Goal: Find specific page/section: Locate a particular part of the current website

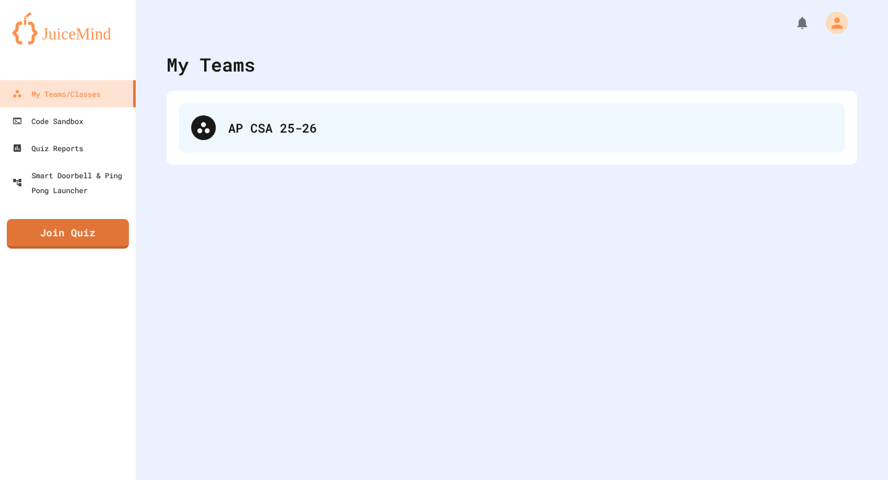
click at [316, 111] on div "AP CSA 25-26" at bounding box center [512, 127] width 666 height 49
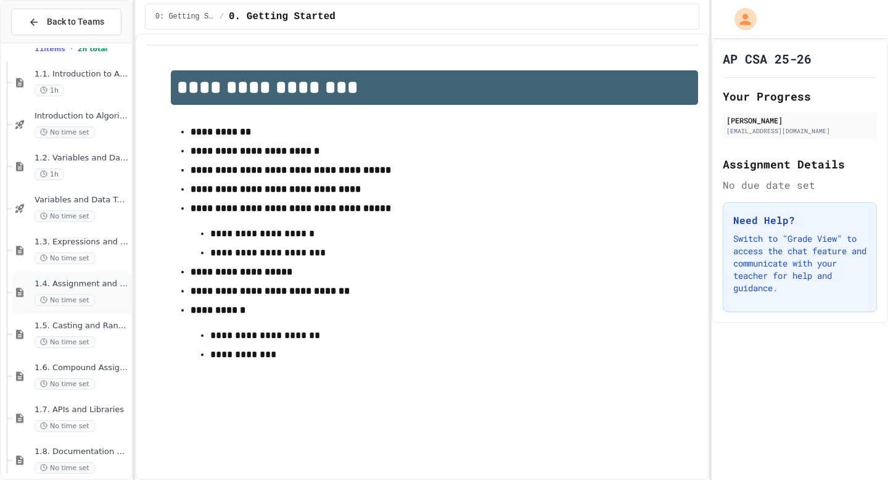
scroll to position [141, 0]
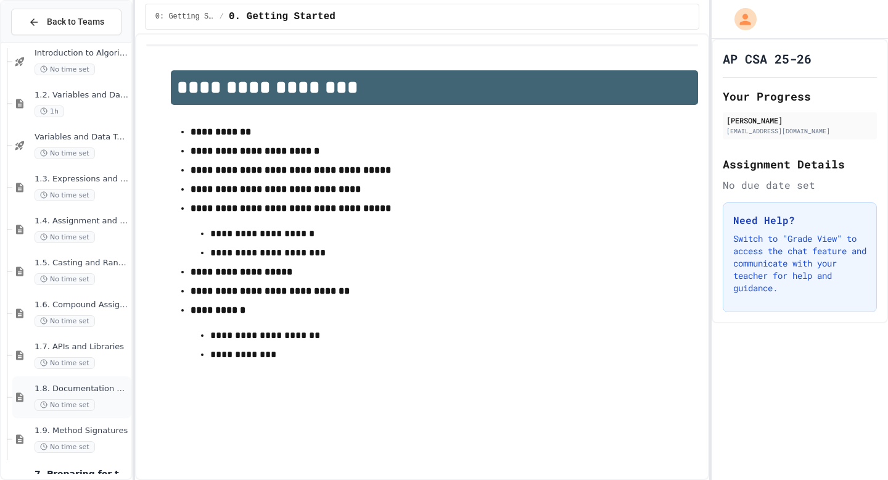
click at [96, 402] on div "No time set" at bounding box center [82, 405] width 94 height 12
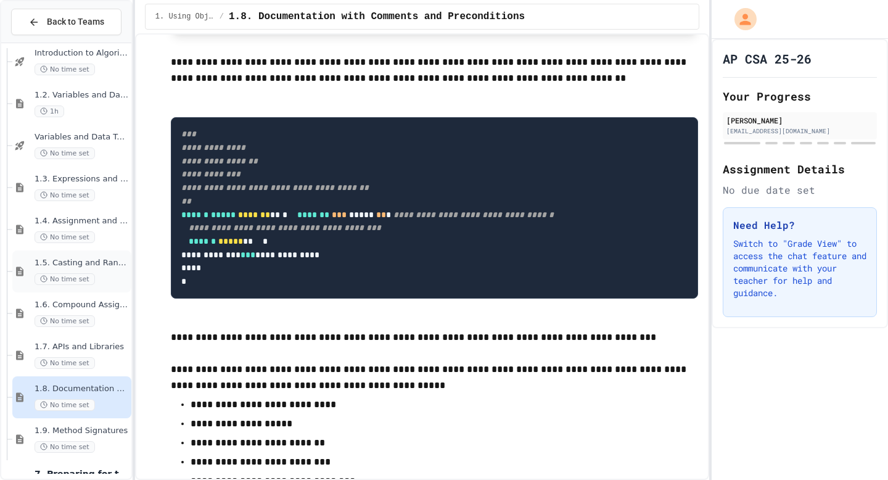
scroll to position [883, 0]
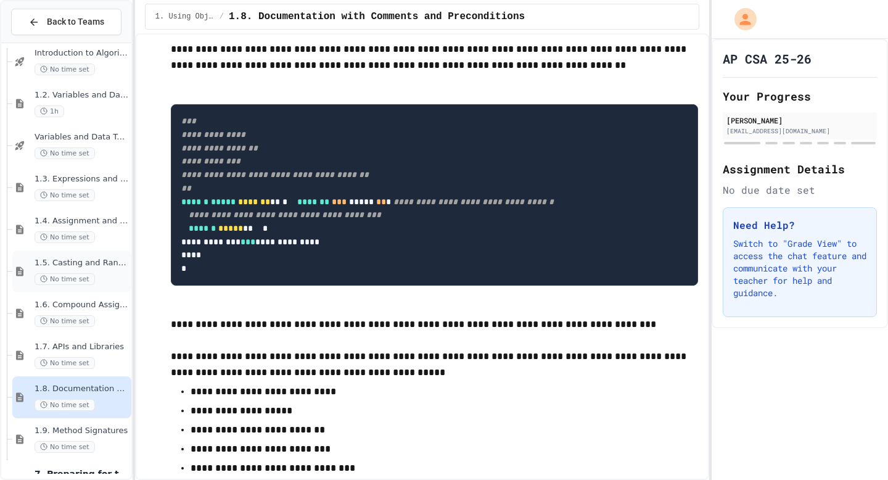
click at [94, 265] on span "1.5. Casting and Ranges of Values" at bounding box center [82, 263] width 94 height 10
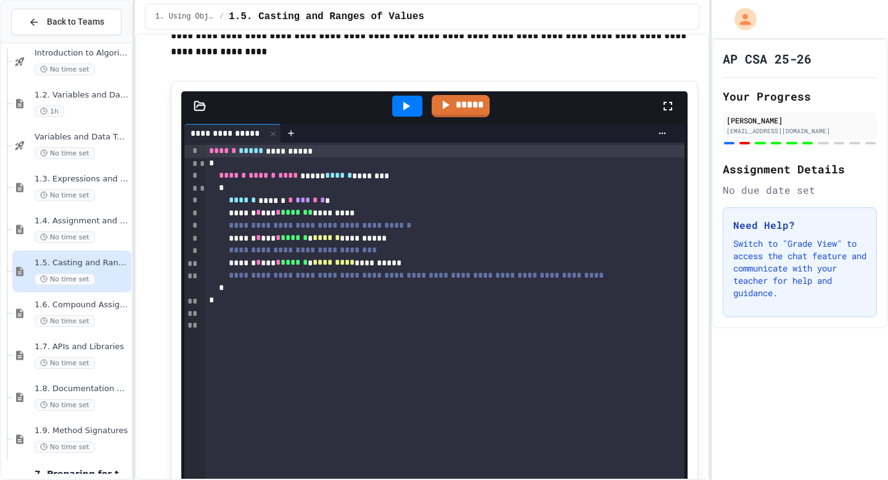
scroll to position [3745, 0]
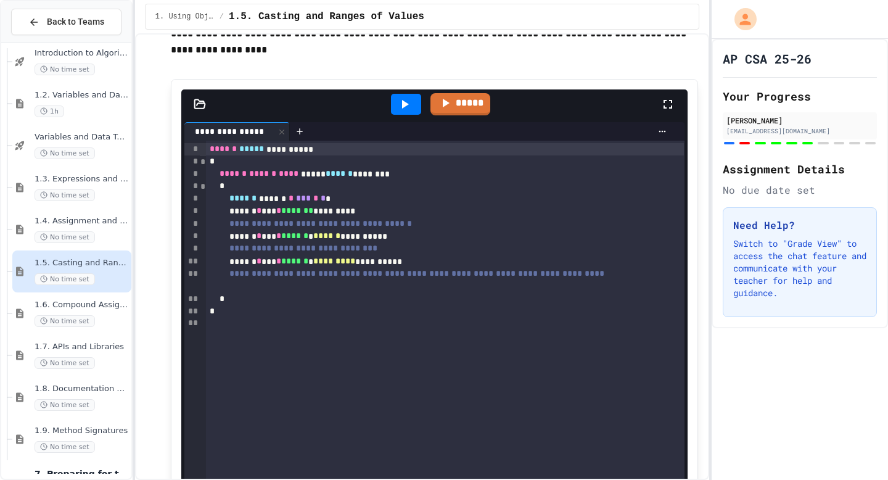
click at [311, 202] on span "***" at bounding box center [303, 198] width 15 height 9
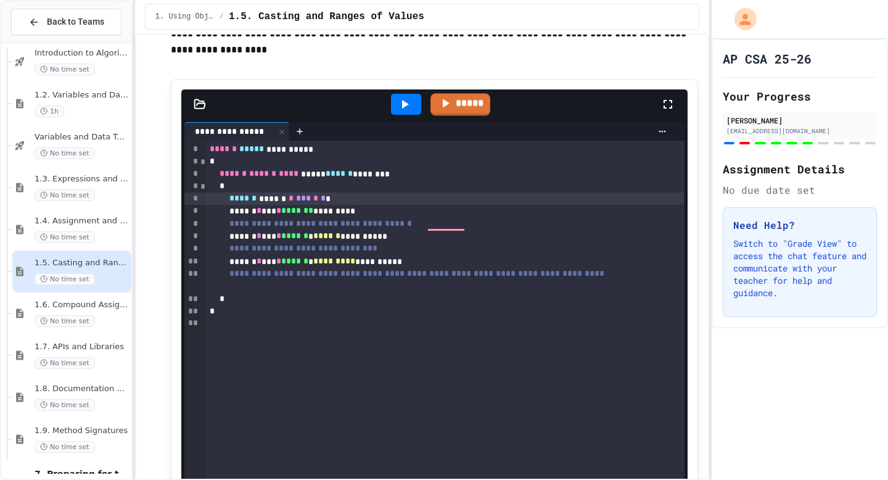
click at [404, 109] on icon at bounding box center [405, 104] width 7 height 9
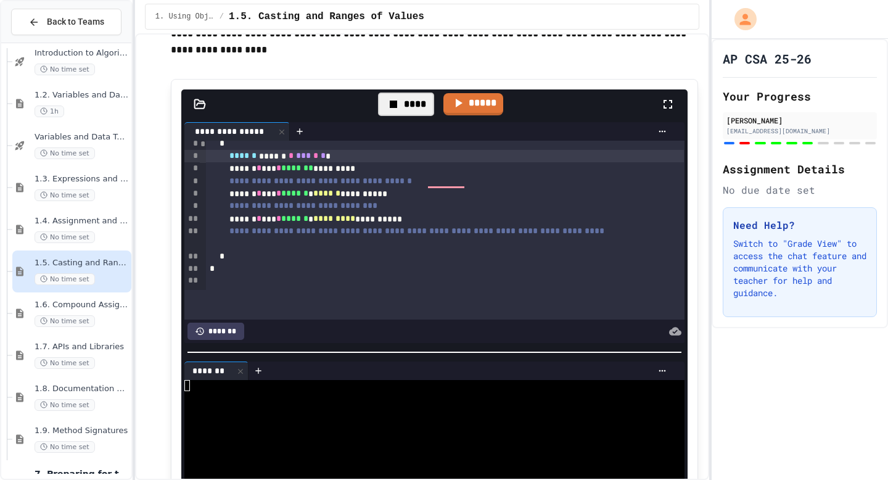
scroll to position [12, 0]
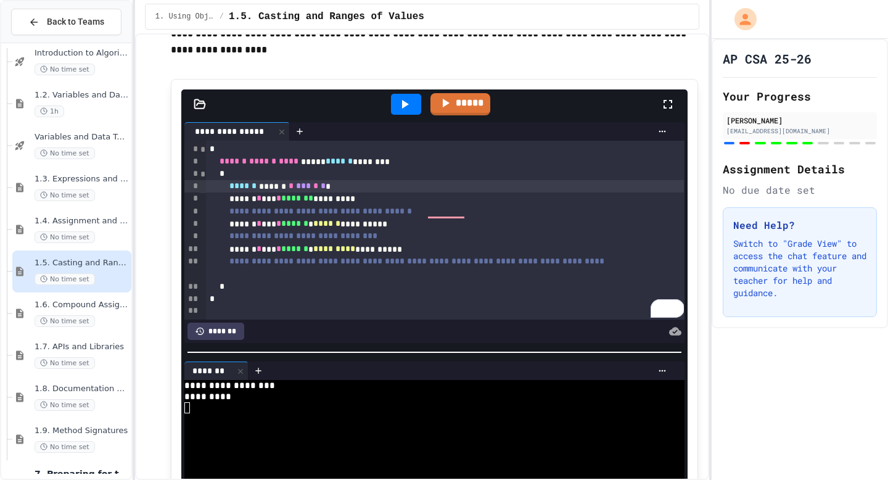
click at [311, 190] on span "***" at bounding box center [303, 185] width 15 height 9
click at [409, 112] on icon at bounding box center [404, 104] width 15 height 15
click at [301, 190] on span "*" at bounding box center [298, 185] width 5 height 9
click at [408, 112] on icon at bounding box center [404, 104] width 15 height 15
